Goal: Task Accomplishment & Management: Complete application form

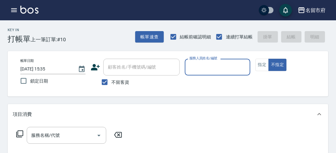
click at [218, 74] on div "服務人員姓名/編號" at bounding box center [217, 67] width 65 height 17
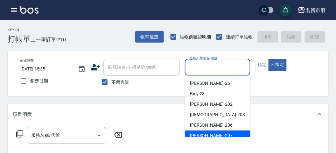
click at [211, 135] on div "[PERSON_NAME] -207" at bounding box center [217, 136] width 65 height 10
type input "[PERSON_NAME]-207"
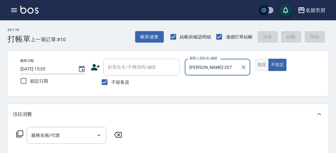
click at [259, 67] on button "指定" at bounding box center [262, 65] width 14 height 12
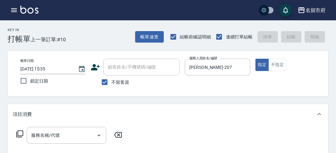
click at [18, 137] on icon at bounding box center [20, 134] width 8 height 8
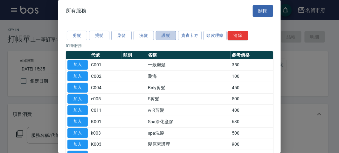
click at [168, 38] on button "護髮" at bounding box center [166, 36] width 20 height 10
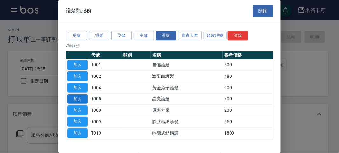
click at [83, 99] on button "加入" at bounding box center [77, 99] width 20 height 10
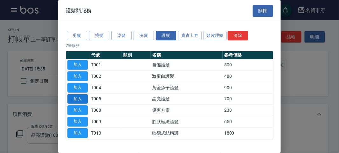
type input "晶亮護髮(T005)"
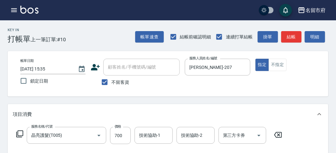
click at [18, 133] on icon at bounding box center [20, 134] width 8 height 8
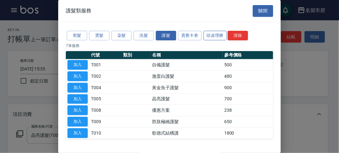
click at [212, 35] on button "頭皮理療" at bounding box center [215, 36] width 24 height 10
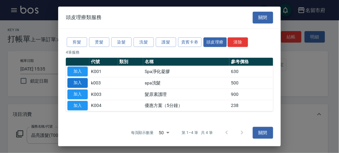
click at [82, 82] on button "加入" at bounding box center [77, 83] width 20 height 10
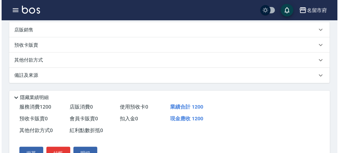
scroll to position [217, 0]
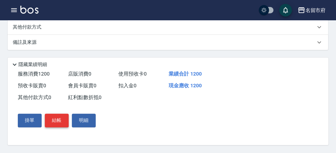
click at [57, 113] on div "掛單 結帳 明細" at bounding box center [56, 121] width 83 height 18
click at [57, 119] on button "結帳" at bounding box center [57, 120] width 24 height 13
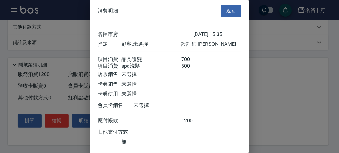
scroll to position [42, 0]
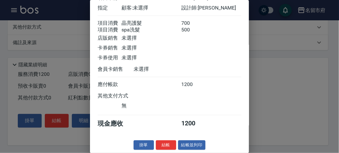
click at [163, 148] on button "結帳" at bounding box center [166, 145] width 20 height 10
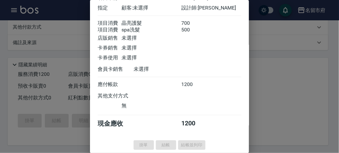
type input "[DATE] 16:06"
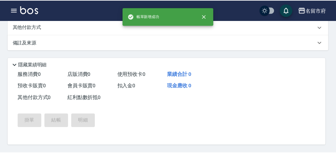
scroll to position [0, 0]
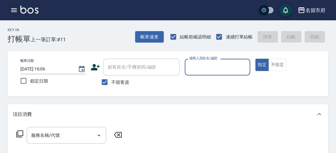
click at [13, 10] on icon "button" at bounding box center [14, 10] width 6 height 4
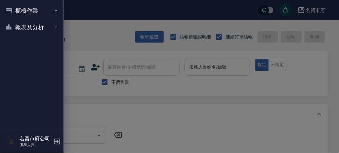
click at [19, 8] on button "櫃檯作業" at bounding box center [32, 11] width 58 height 17
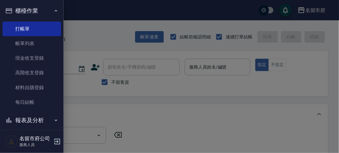
click at [29, 7] on button "櫃檯作業" at bounding box center [32, 11] width 58 height 17
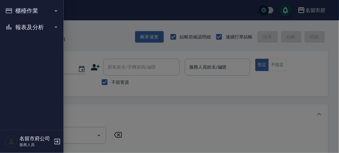
click at [111, 33] on div at bounding box center [169, 76] width 339 height 153
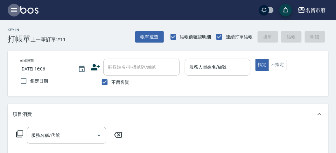
click at [14, 9] on icon "button" at bounding box center [14, 10] width 6 height 4
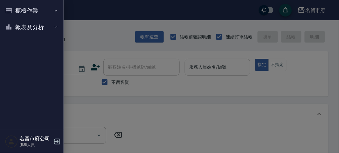
click at [21, 13] on button "櫃檯作業" at bounding box center [32, 11] width 58 height 17
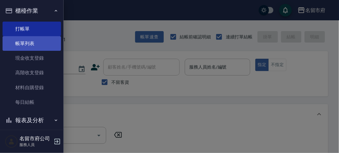
click at [47, 42] on link "帳單列表" at bounding box center [32, 43] width 58 height 15
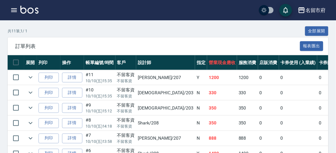
scroll to position [176, 0]
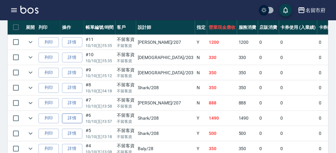
click at [75, 117] on link "詳情" at bounding box center [72, 119] width 20 height 10
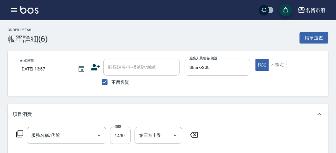
type input "[DATE] 13:57"
checkbox input "true"
type input "Shark-208"
type input "短髮(P001)"
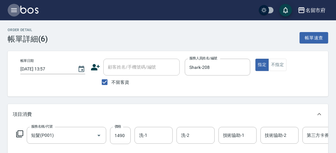
click at [13, 10] on icon "button" at bounding box center [14, 10] width 8 height 8
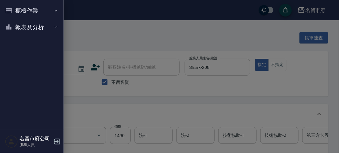
click at [13, 9] on button "櫃檯作業" at bounding box center [32, 11] width 58 height 17
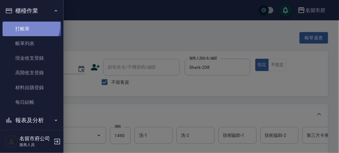
click at [29, 24] on link "打帳單" at bounding box center [32, 29] width 58 height 15
